Goal: Navigation & Orientation: Find specific page/section

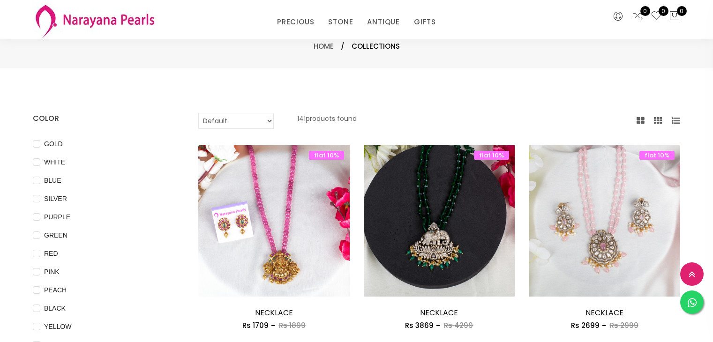
select select "INR"
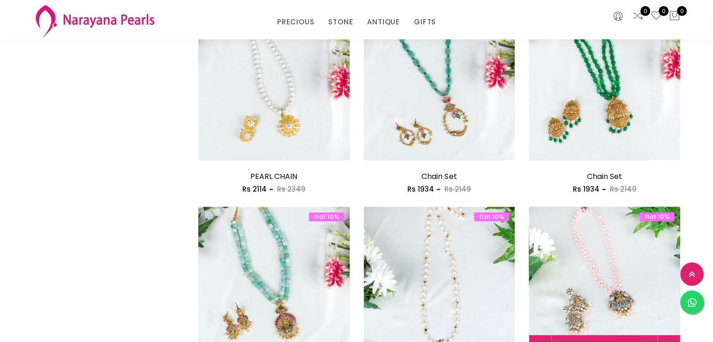
scroll to position [1266, 0]
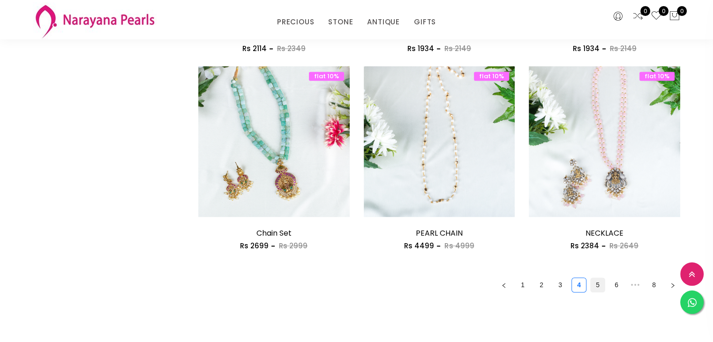
click at [598, 283] on link "5" at bounding box center [598, 285] width 14 height 14
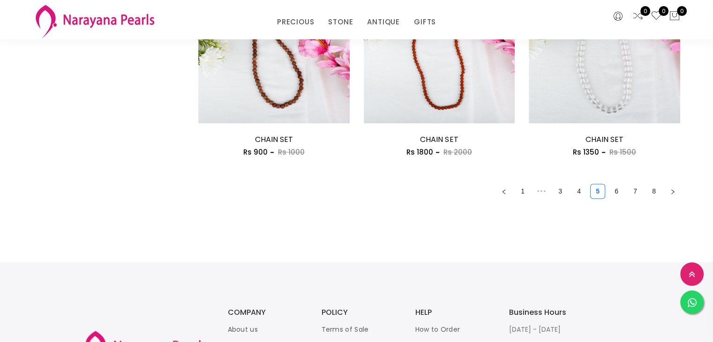
scroll to position [985, 0]
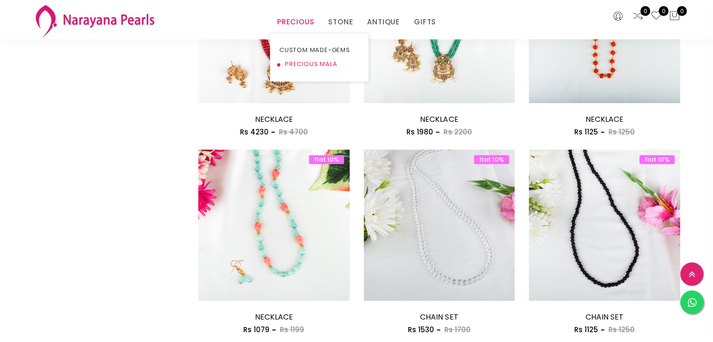
click at [299, 64] on link "PRECIOUS MALA" at bounding box center [319, 64] width 80 height 14
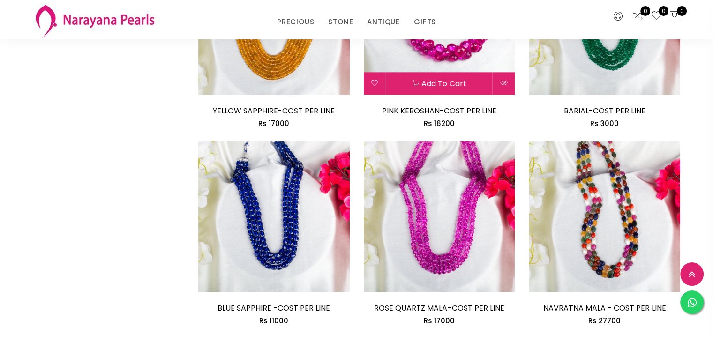
scroll to position [1266, 0]
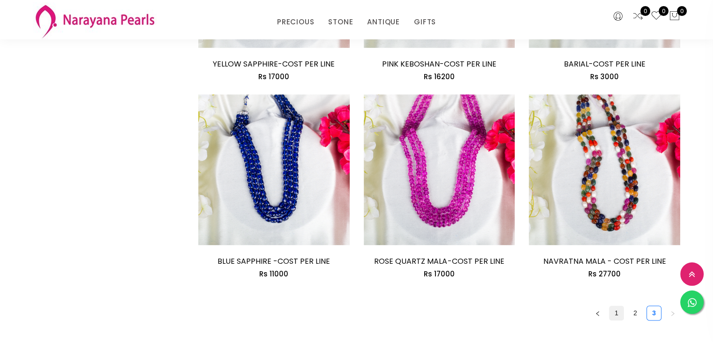
click at [618, 316] on link "1" at bounding box center [616, 313] width 14 height 14
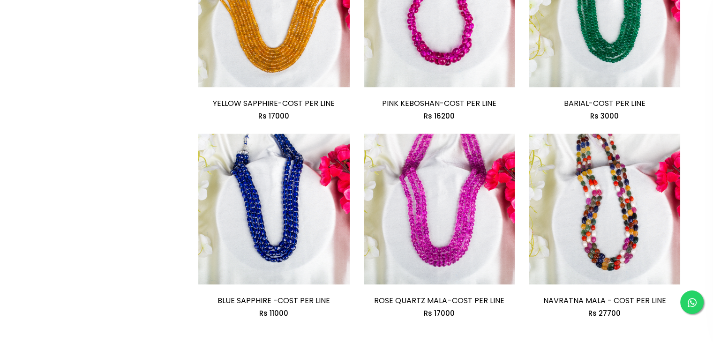
scroll to position [0, 0]
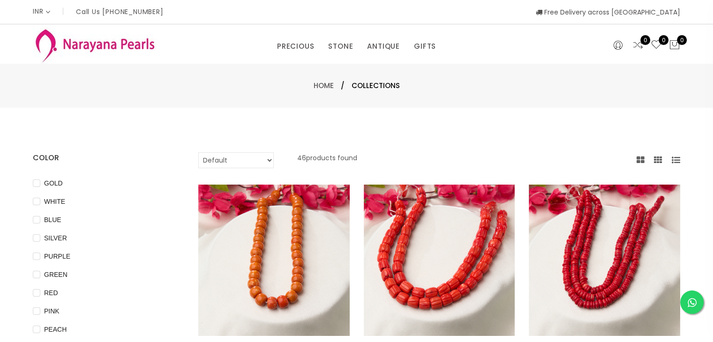
click at [253, 158] on select "Default Price - High to Low Price - Low to High" at bounding box center [235, 160] width 75 height 16
click at [324, 160] on p "46 products found" at bounding box center [327, 160] width 60 height 16
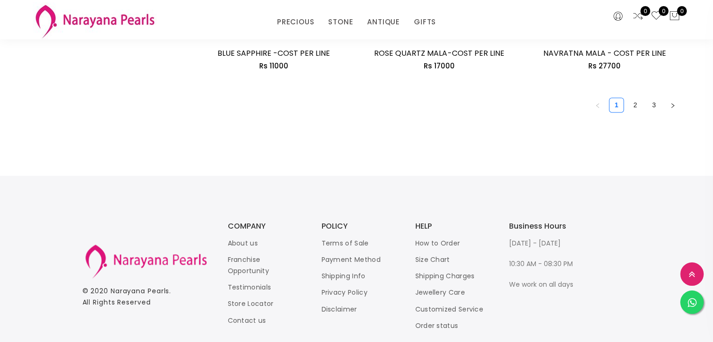
scroll to position [1453, 0]
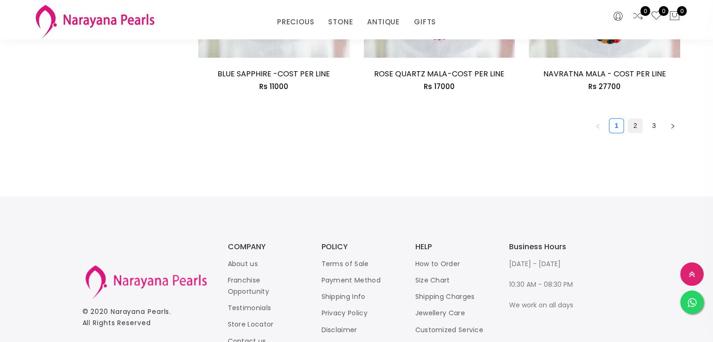
click at [639, 130] on link "2" at bounding box center [635, 126] width 14 height 14
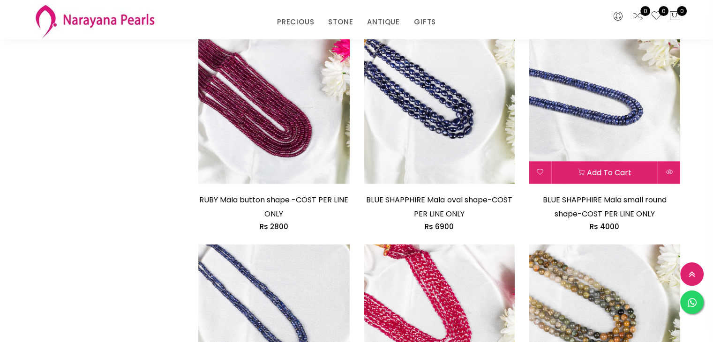
scroll to position [1313, 0]
